Goal: Transaction & Acquisition: Purchase product/service

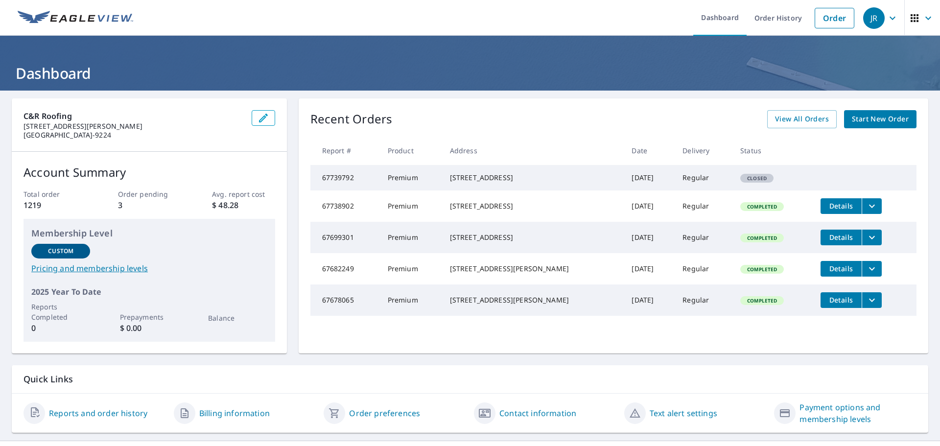
click at [866, 114] on span "Start New Order" at bounding box center [880, 119] width 57 height 12
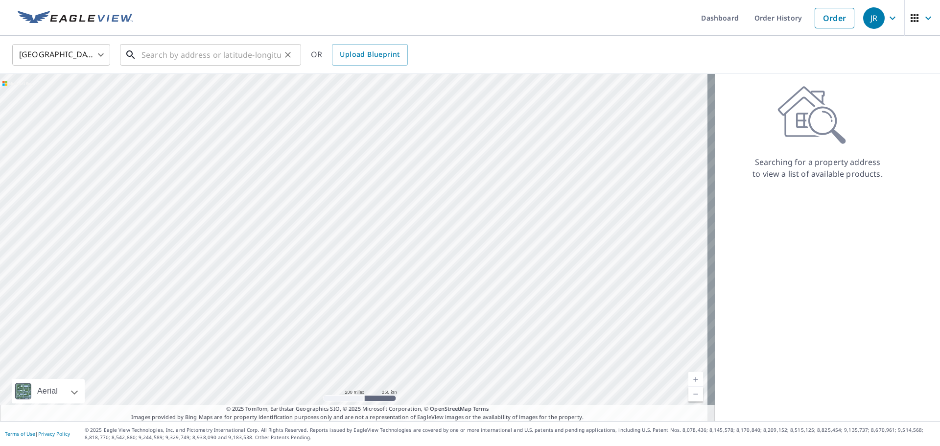
click at [167, 49] on input "text" at bounding box center [211, 54] width 140 height 27
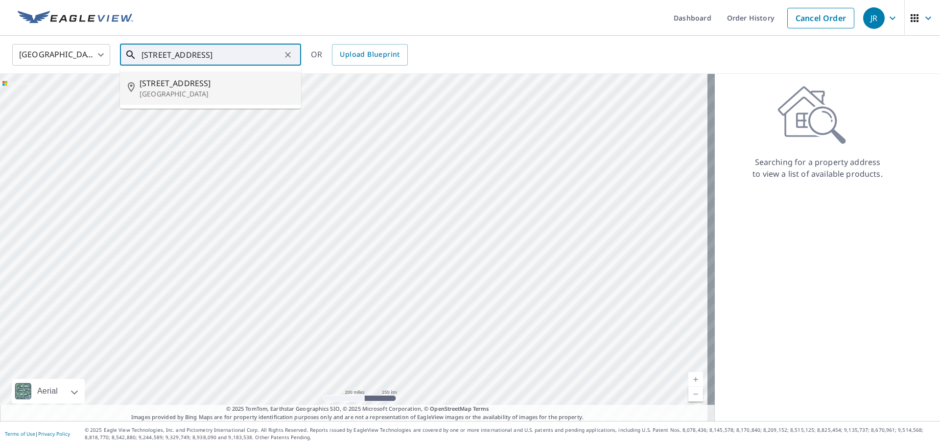
click at [206, 93] on p "[GEOGRAPHIC_DATA]" at bounding box center [217, 94] width 154 height 10
type input "[STREET_ADDRESS]"
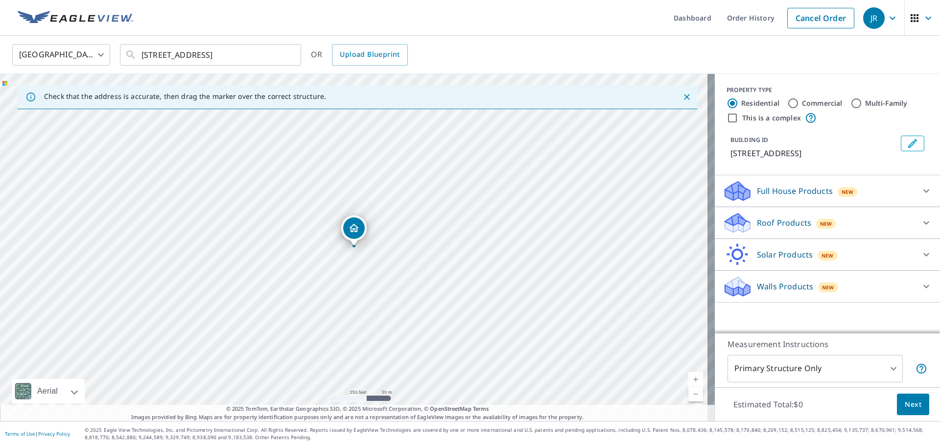
click at [863, 219] on div "Roof Products New" at bounding box center [819, 222] width 192 height 23
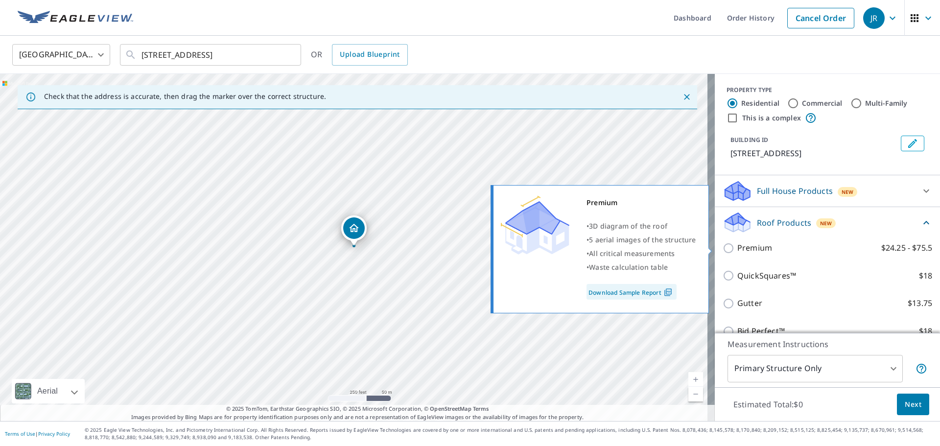
click at [763, 250] on p "Premium" at bounding box center [754, 248] width 35 height 12
click at [737, 250] on input "Premium $24.25 - $75.5" at bounding box center [730, 248] width 15 height 12
checkbox input "true"
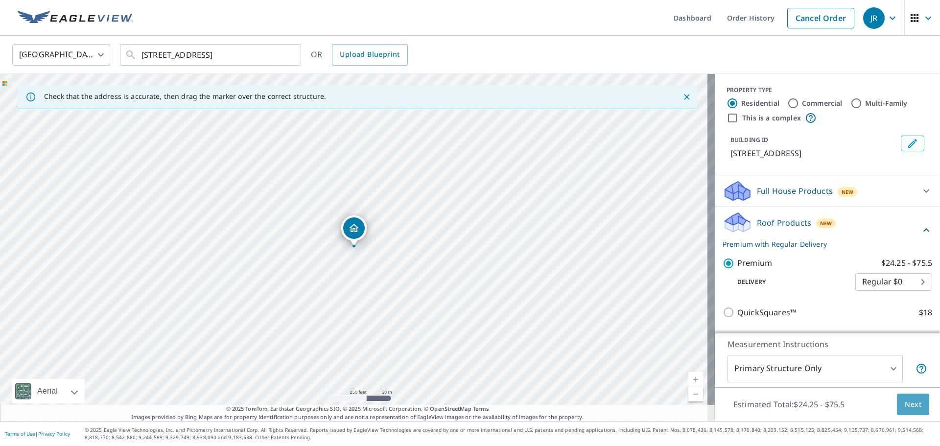
click at [905, 405] on span "Next" at bounding box center [913, 404] width 17 height 12
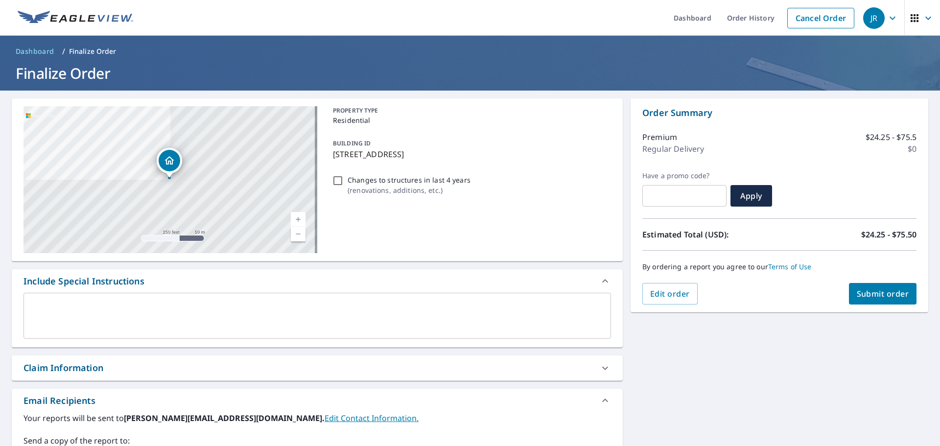
click at [864, 295] on span "Submit order" at bounding box center [883, 293] width 52 height 11
